Goal: Task Accomplishment & Management: Complete application form

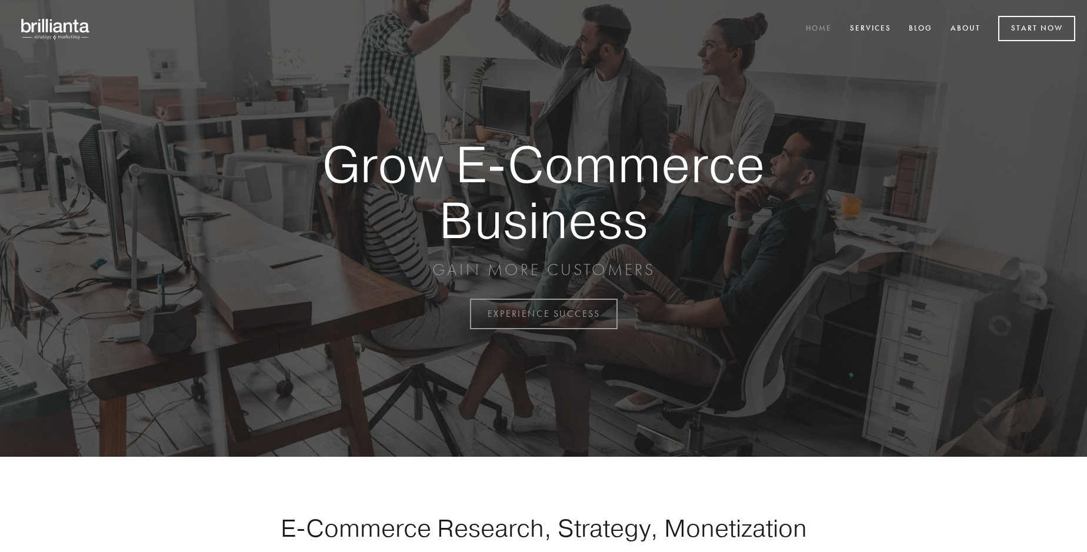
scroll to position [3083, 0]
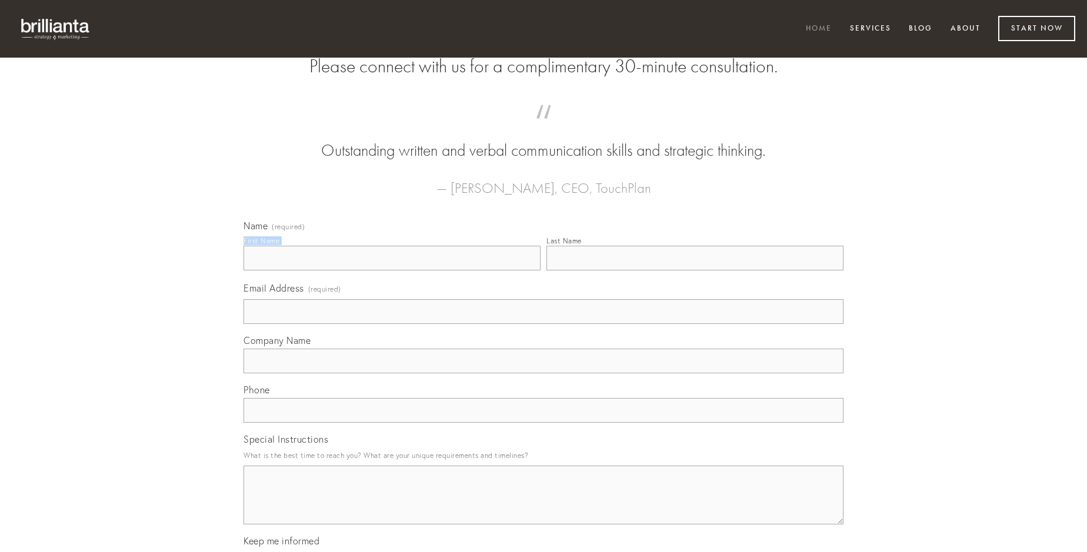
type input "[PERSON_NAME]"
click at [695, 271] on input "Last Name" at bounding box center [694, 258] width 297 height 25
type input "[PERSON_NAME]"
click at [543, 324] on input "Email Address (required)" at bounding box center [544, 311] width 600 height 25
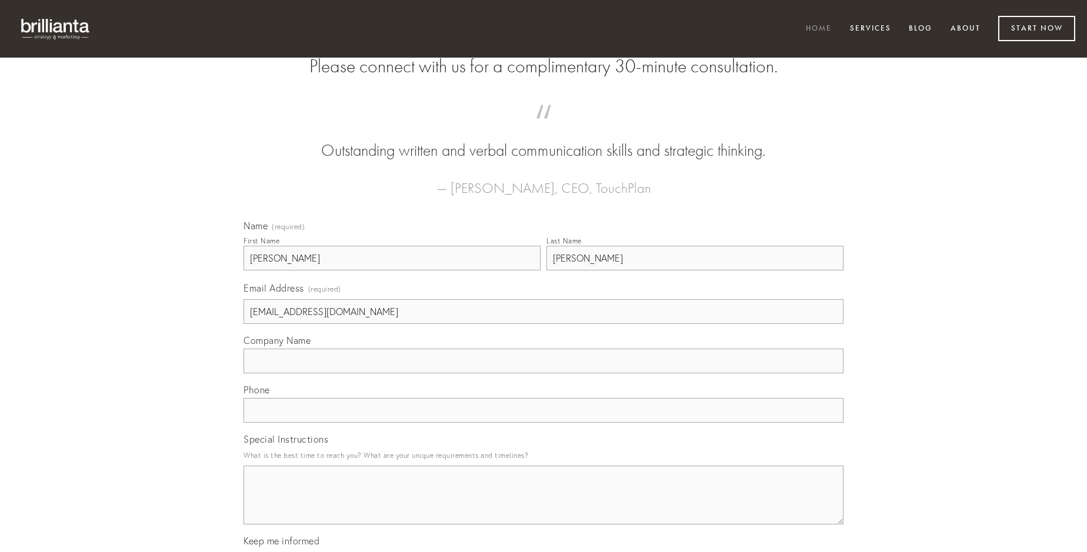
type input "[EMAIL_ADDRESS][DOMAIN_NAME]"
click at [543, 374] on input "Company Name" at bounding box center [544, 361] width 600 height 25
type input "patior"
click at [543, 423] on input "text" at bounding box center [544, 410] width 600 height 25
click at [543, 506] on textarea "Special Instructions" at bounding box center [544, 495] width 600 height 59
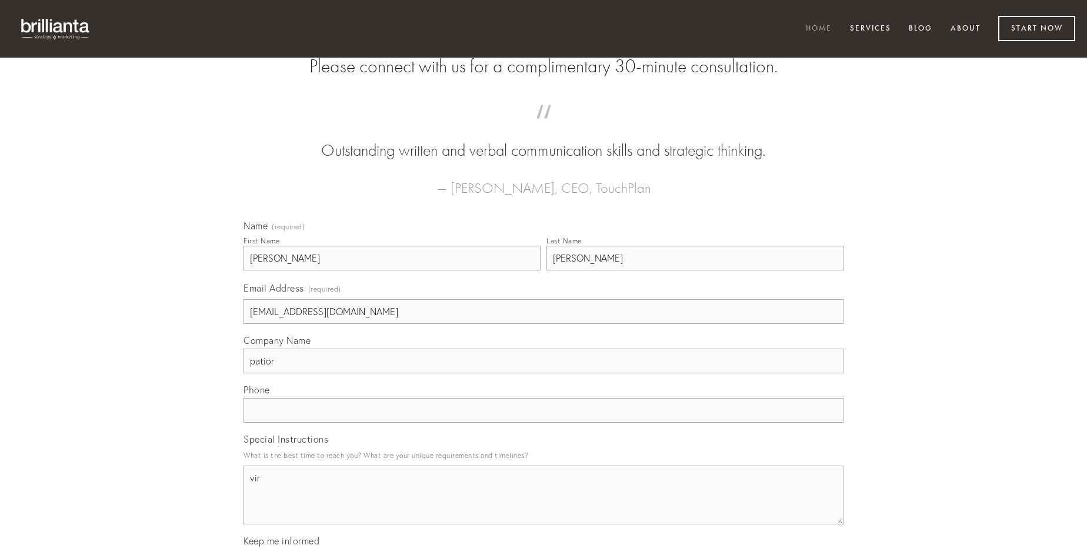
type textarea "vir"
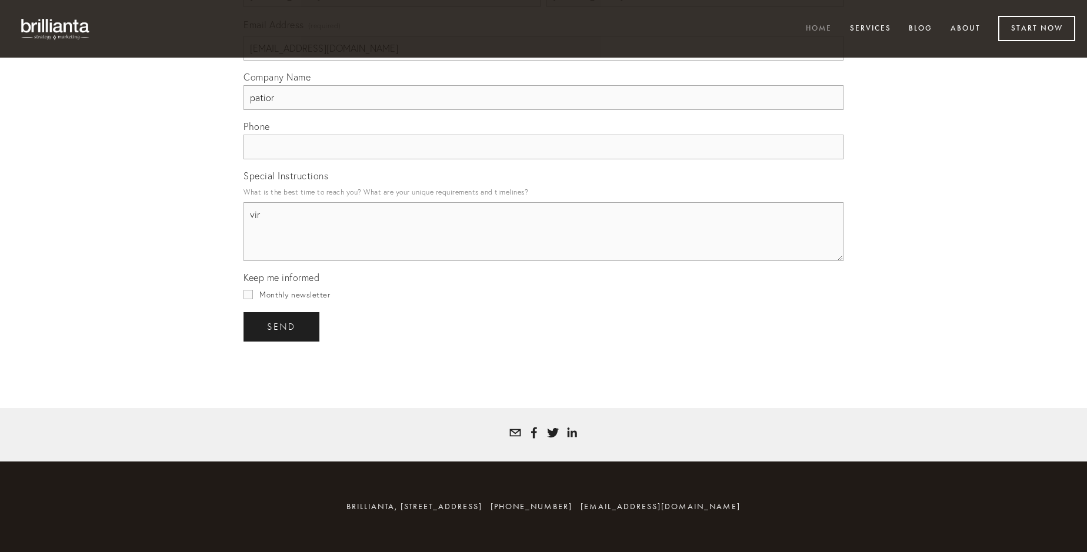
click at [282, 326] on span "send" at bounding box center [281, 327] width 29 height 11
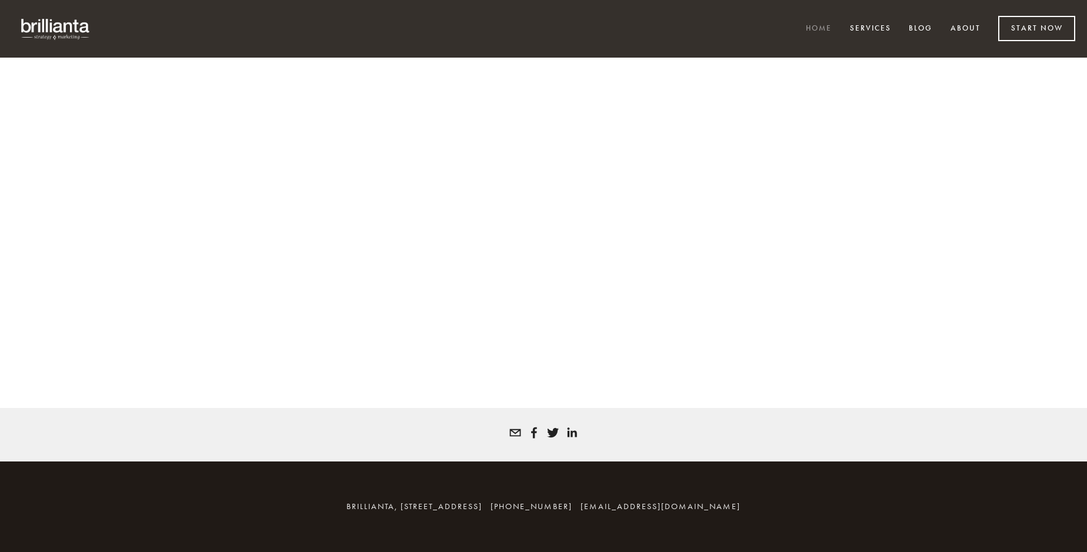
scroll to position [3067, 0]
